Goal: Task Accomplishment & Management: Use online tool/utility

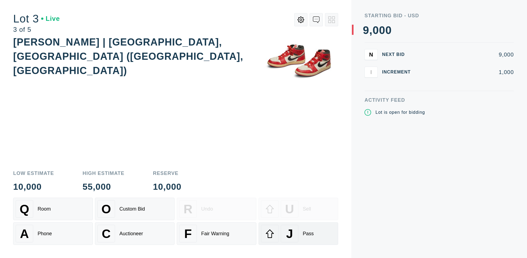
click at [298, 234] on div "J Pass" at bounding box center [298, 234] width 75 height 18
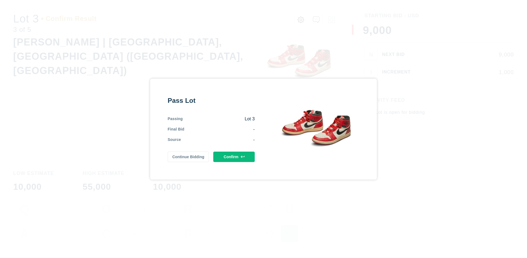
click at [234, 157] on button "Confirm" at bounding box center [233, 157] width 41 height 10
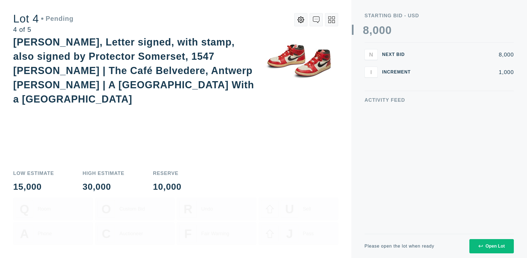
click at [331, 20] on icon at bounding box center [331, 19] width 7 height 7
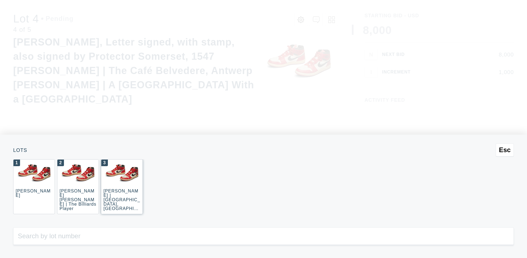
click at [122, 187] on div "3 JOAQUÍN SOROLLA | La Caleta, Málaga (La Caleta Beach, Málaga)" at bounding box center [122, 186] width 42 height 55
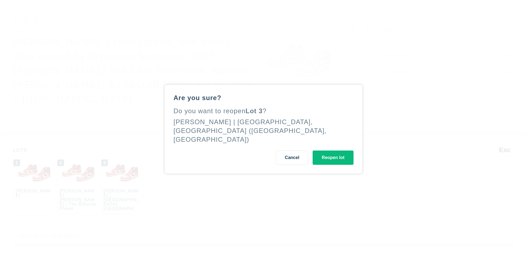
click at [333, 152] on button "Reopen lot" at bounding box center [332, 158] width 41 height 14
